Goal: Find contact information: Find contact information

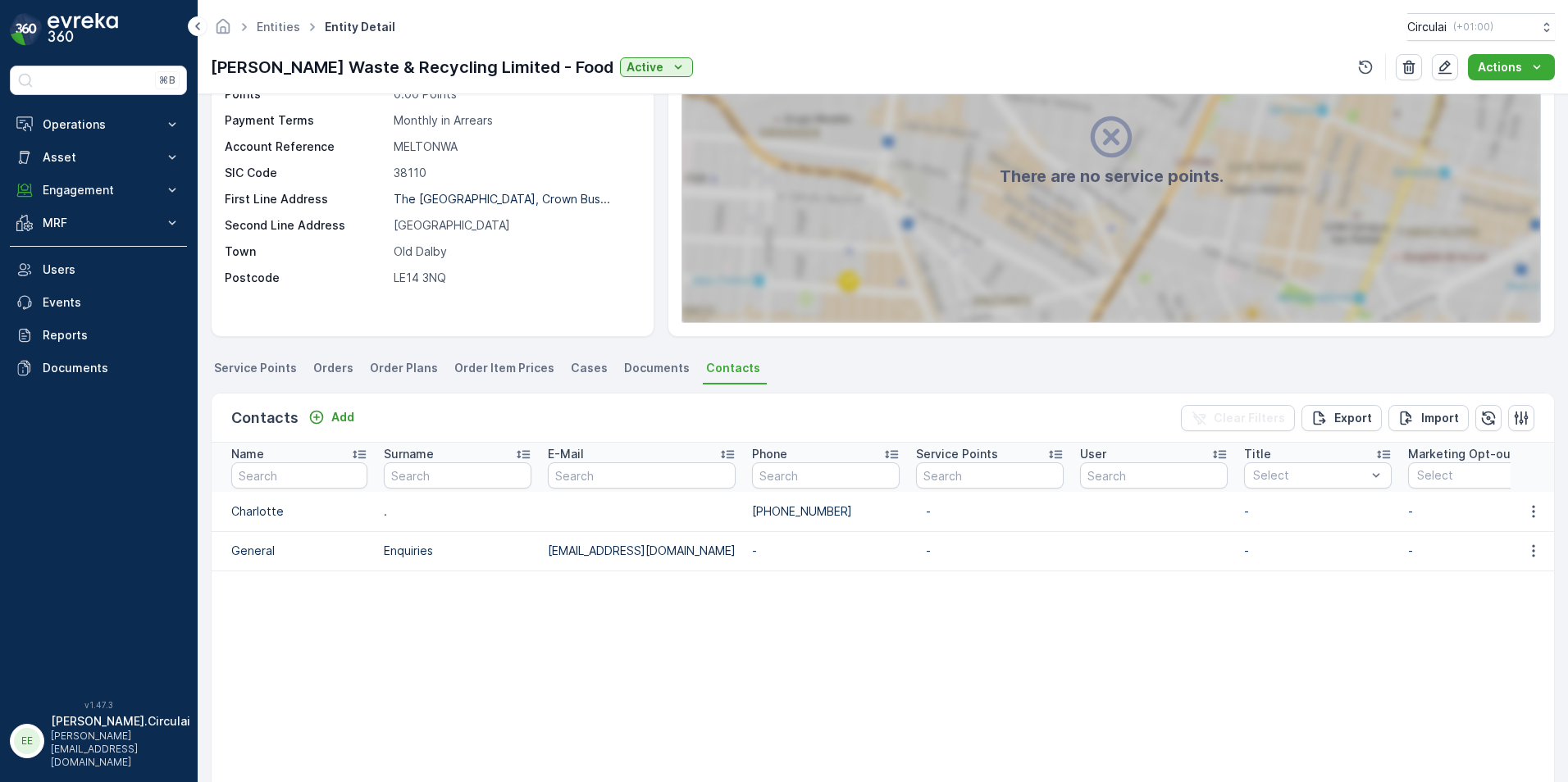
scroll to position [164, 0]
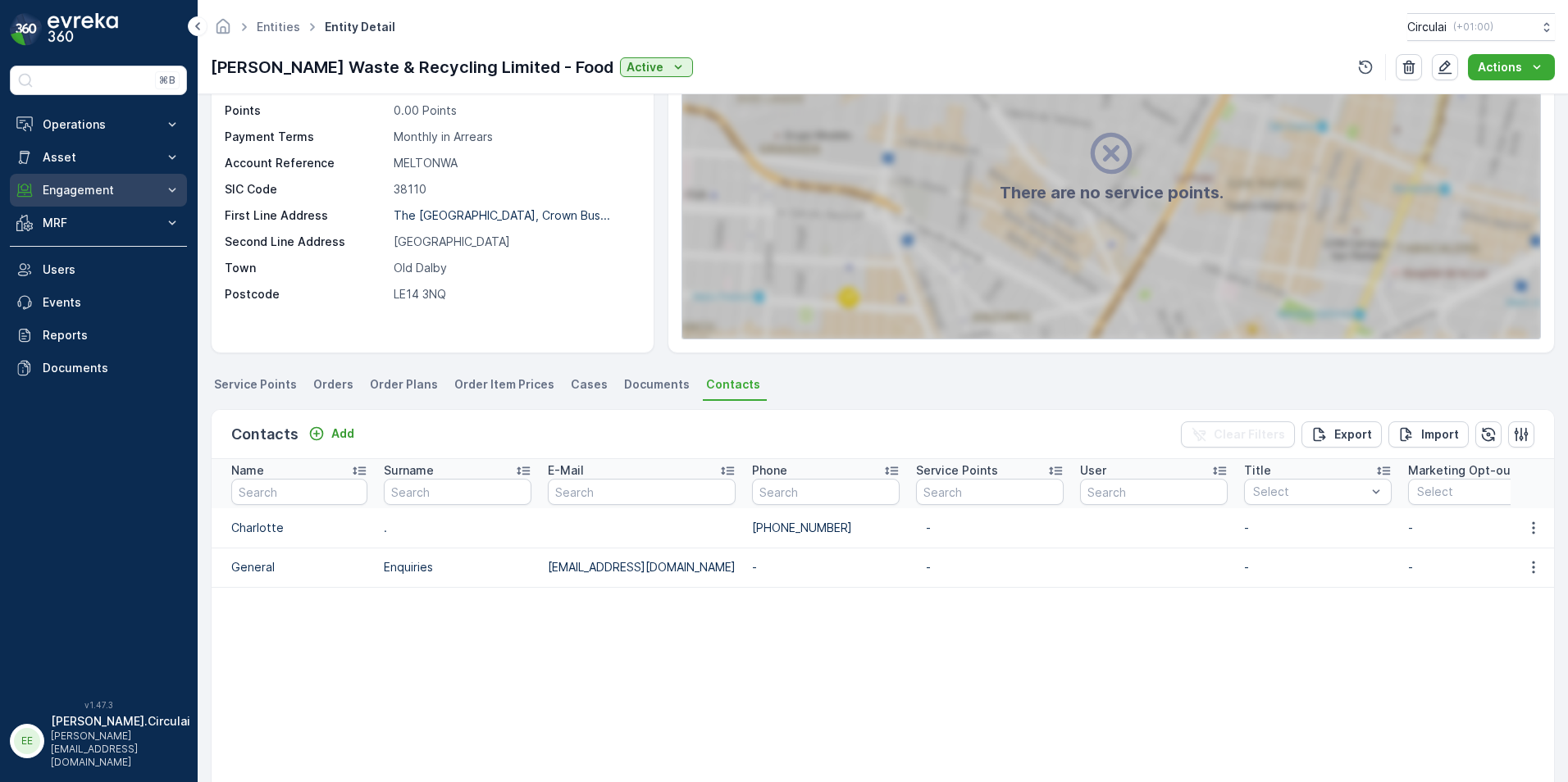
click at [128, 190] on p "Engagement" at bounding box center [98, 190] width 111 height 17
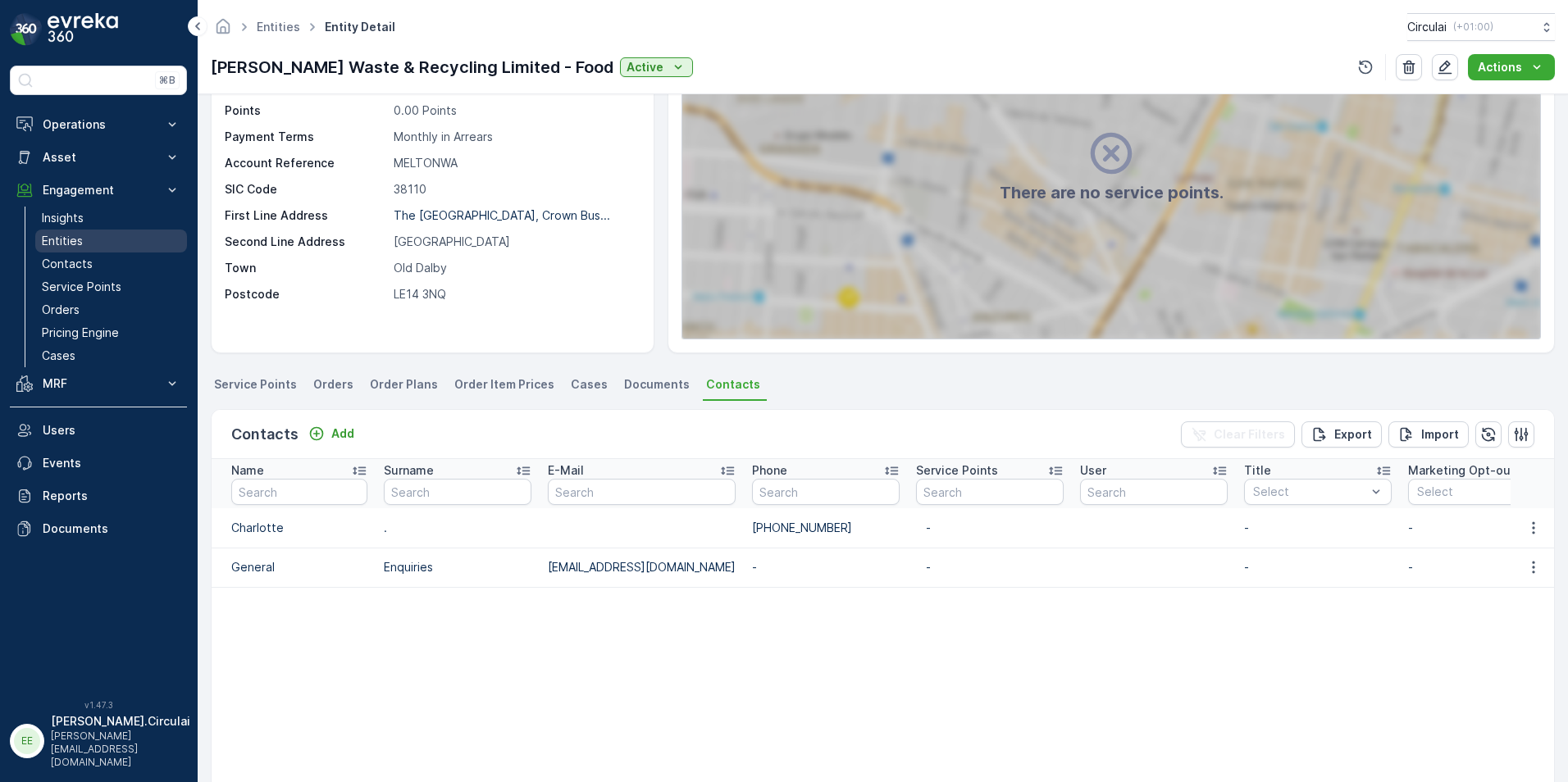
click at [101, 247] on link "Entities" at bounding box center [111, 241] width 152 height 23
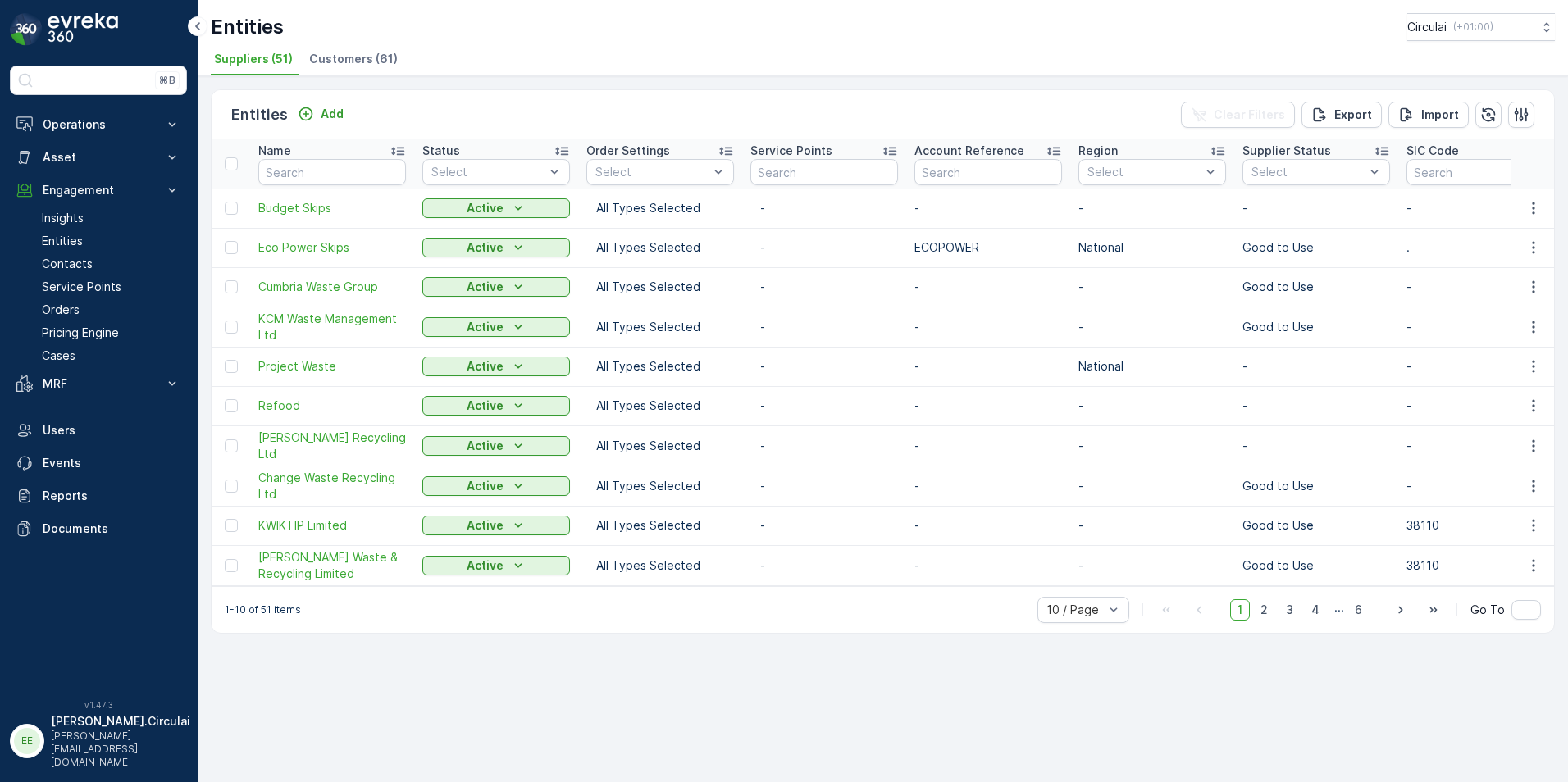
click at [321, 55] on span "Customers (61)" at bounding box center [354, 59] width 88 height 17
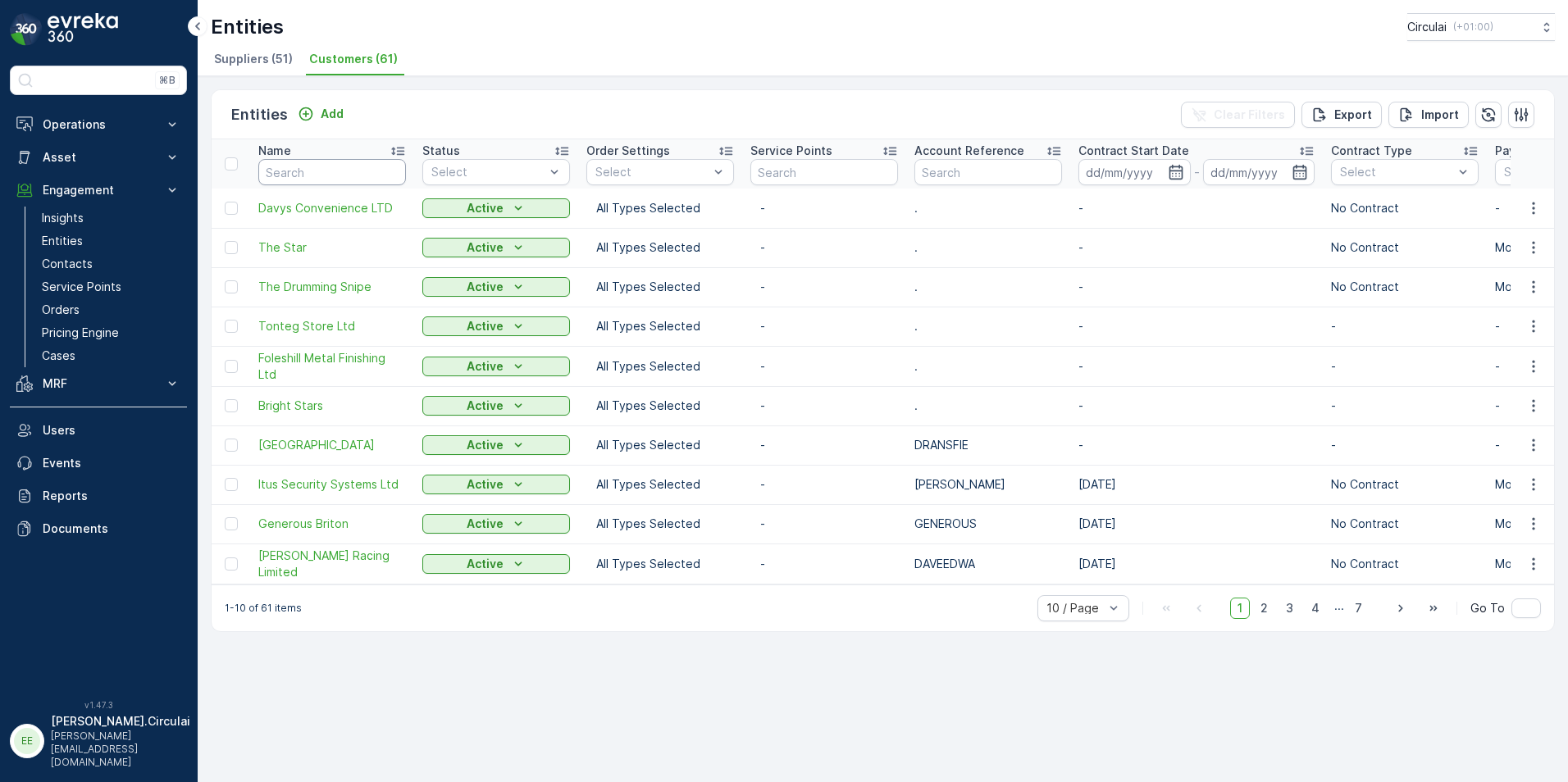
click at [333, 181] on input "text" at bounding box center [332, 172] width 147 height 26
type input "ONE80"
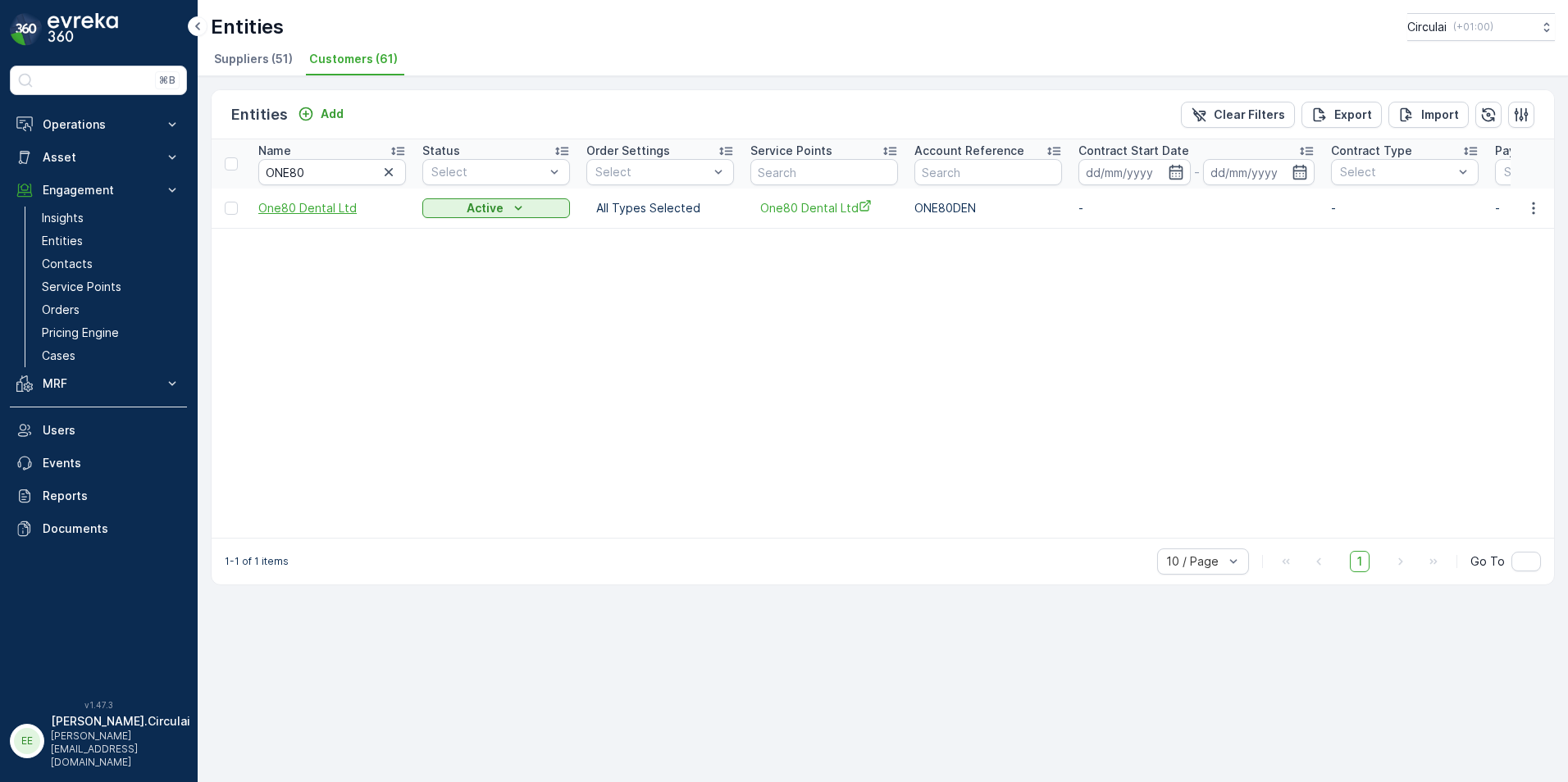
click at [303, 201] on span "One80 Dental Ltd" at bounding box center [332, 208] width 147 height 17
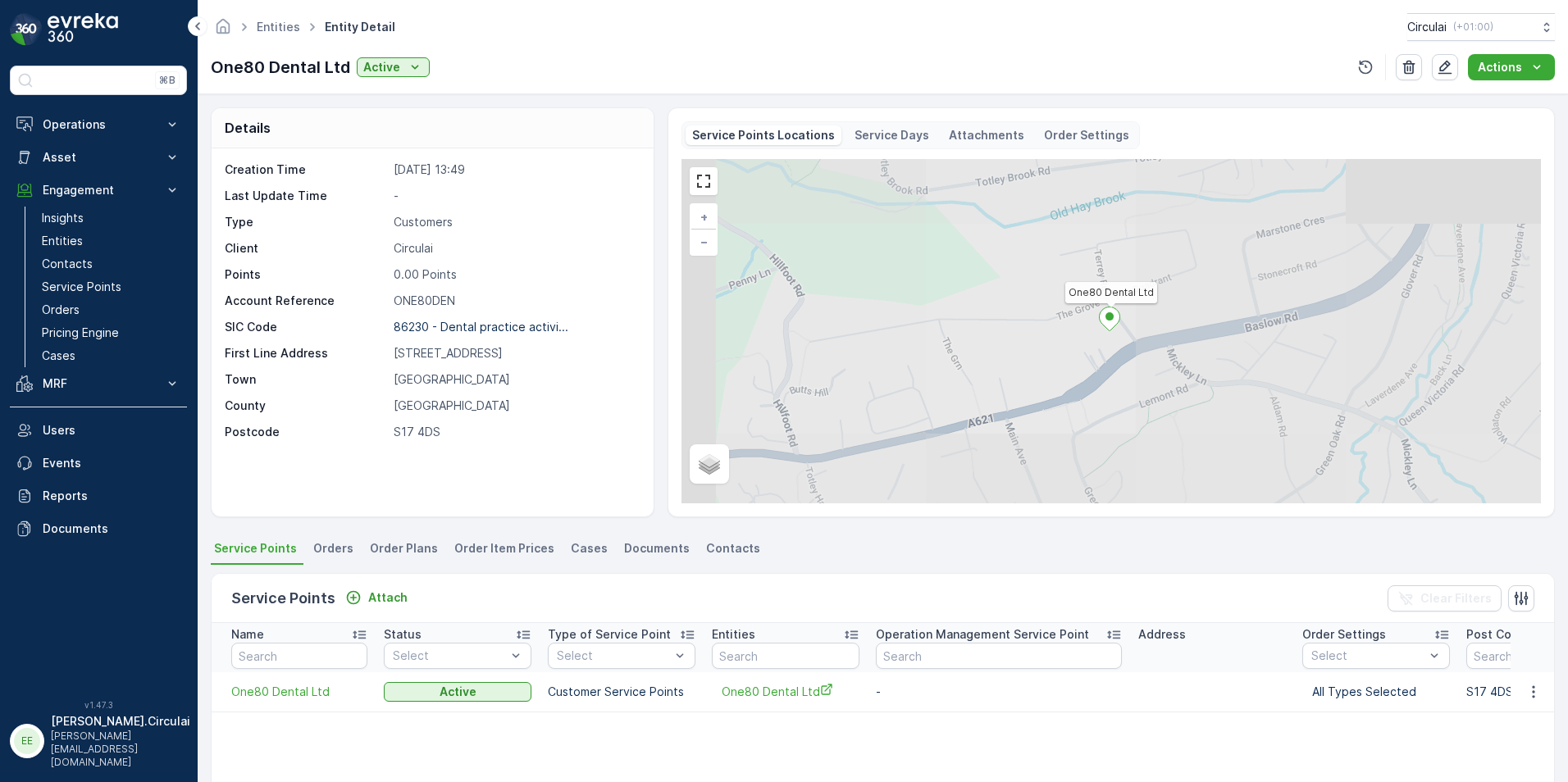
click at [706, 546] on span "Contacts" at bounding box center [733, 548] width 54 height 17
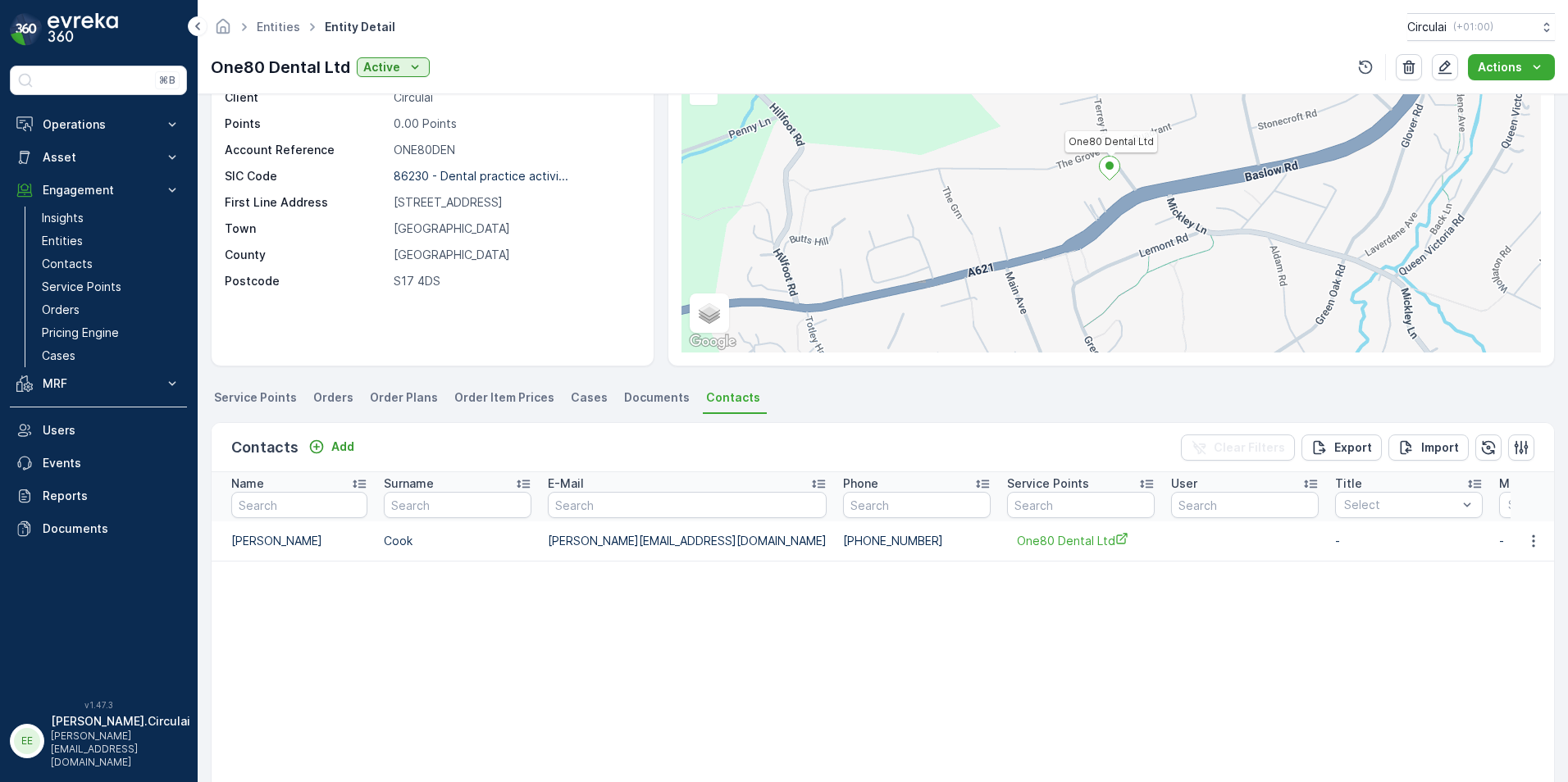
scroll to position [164, 0]
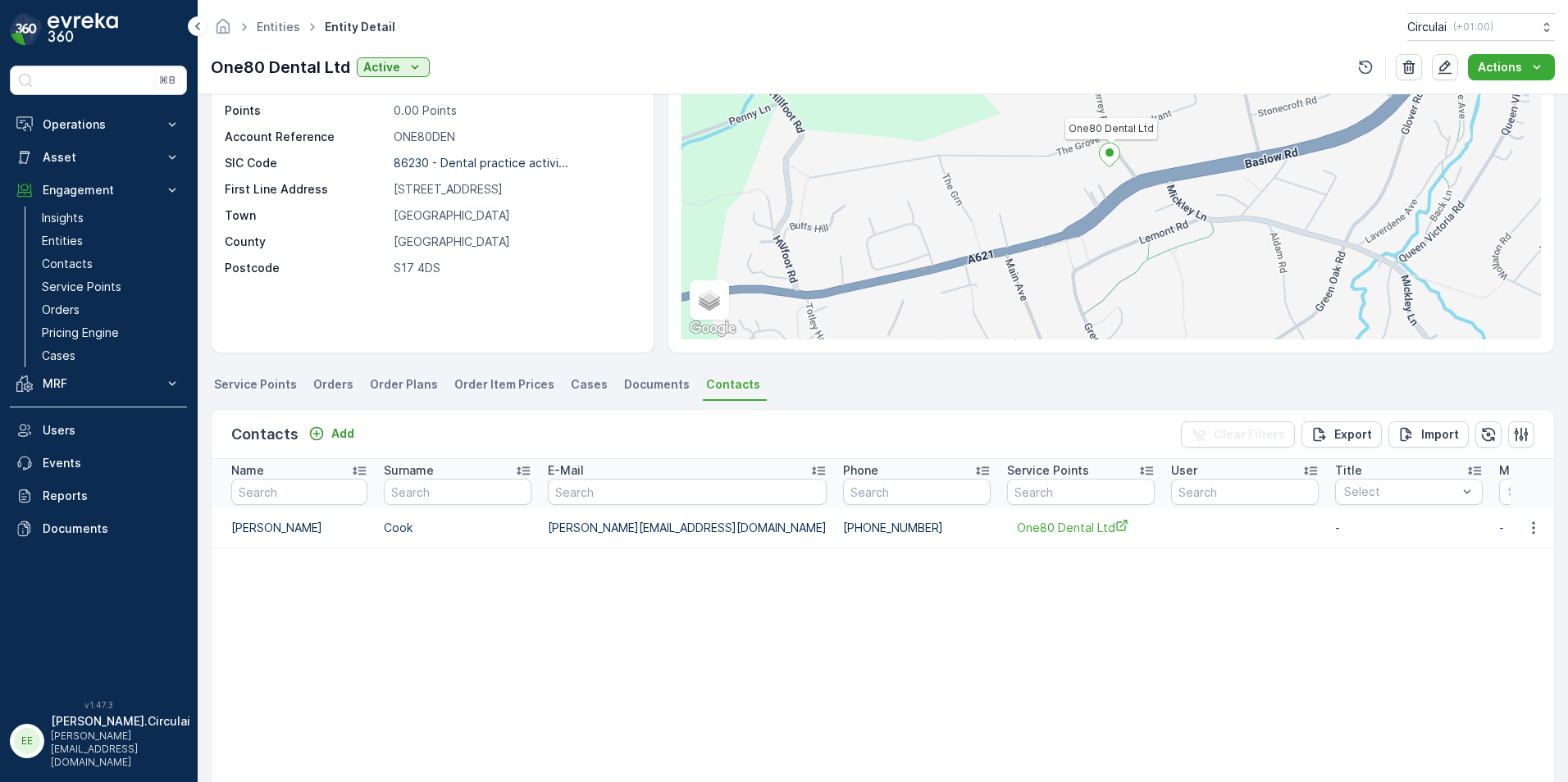
drag, startPoint x: 826, startPoint y: 527, endPoint x: 729, endPoint y: 529, distance: 97.0
click at [835, 529] on td "[PHONE_NUMBER]" at bounding box center [917, 528] width 164 height 40
copy td "[PHONE_NUMBER]"
